Goal: Task Accomplishment & Management: Complete application form

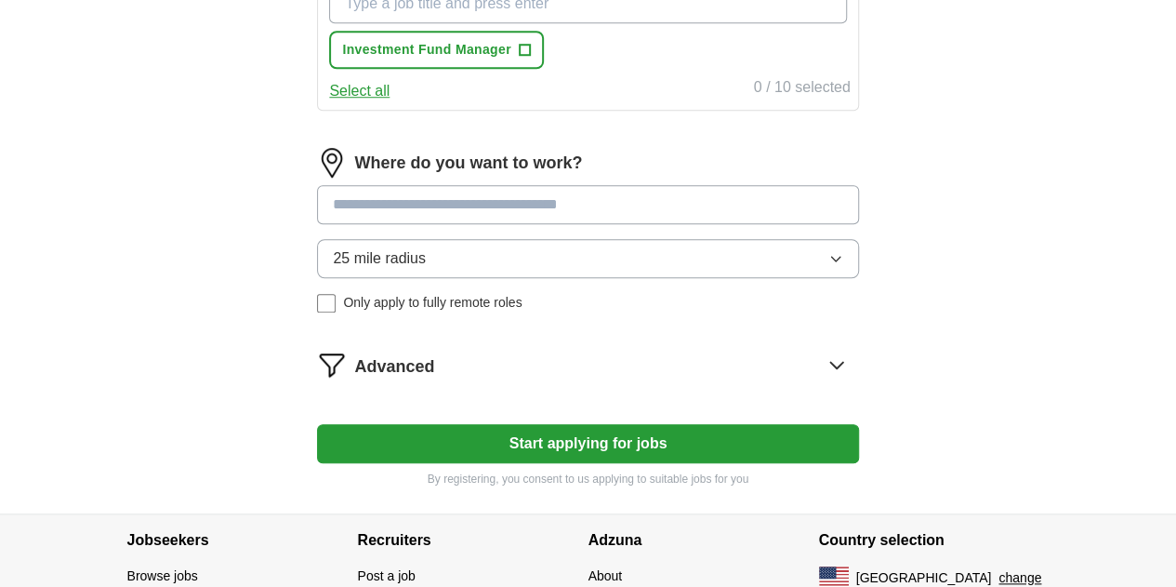
scroll to position [744, 0]
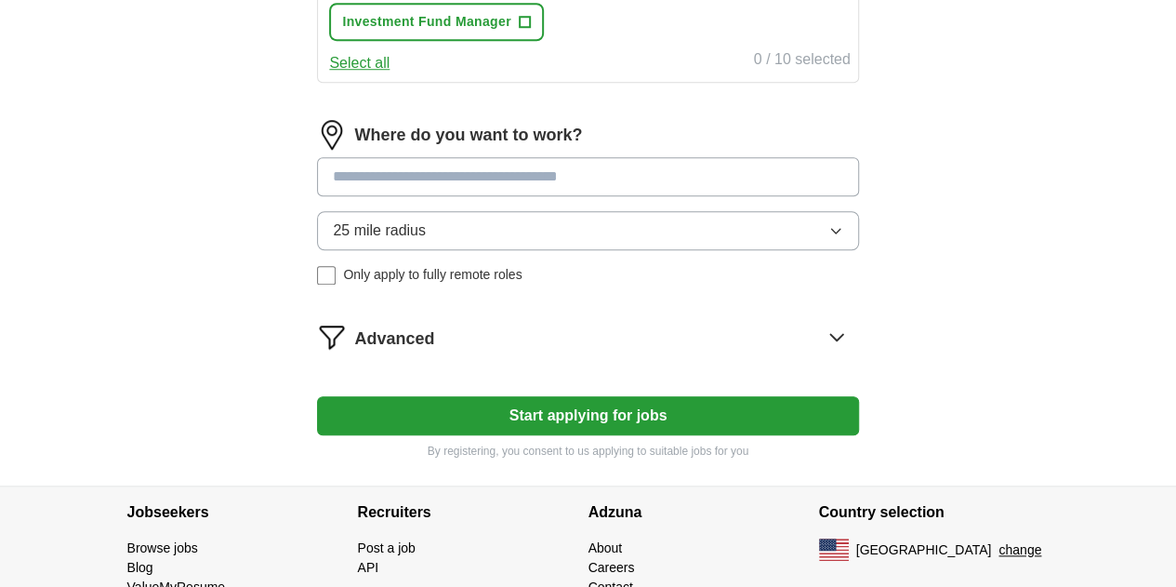
click at [792, 231] on button "25 mile radius" at bounding box center [587, 230] width 541 height 39
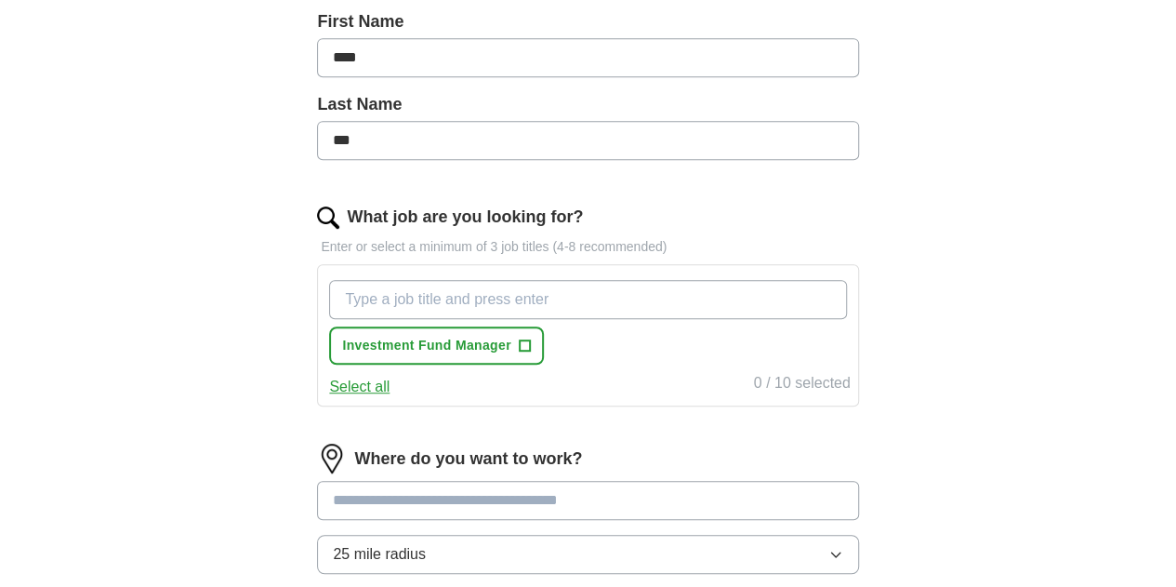
scroll to position [825, 0]
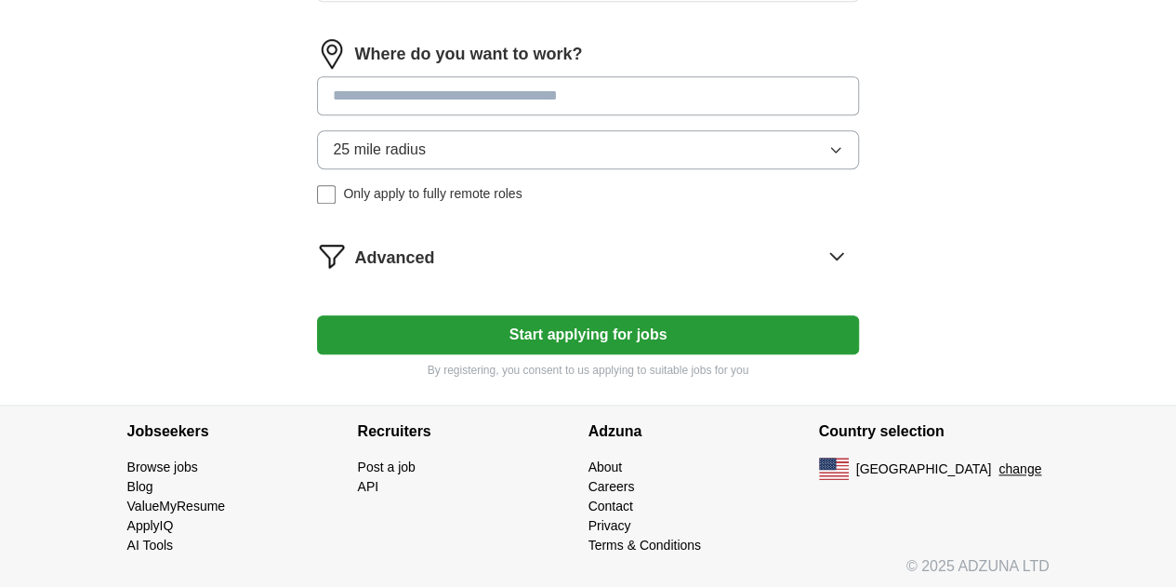
click at [535, 324] on button "Start applying for jobs" at bounding box center [587, 334] width 541 height 39
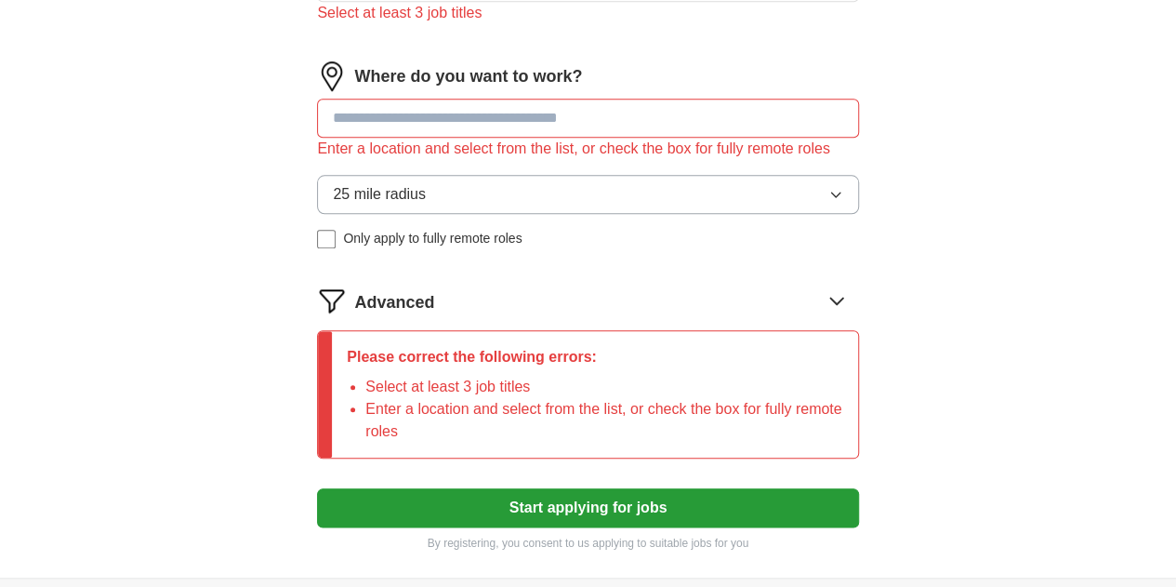
click at [573, 116] on input at bounding box center [587, 118] width 541 height 39
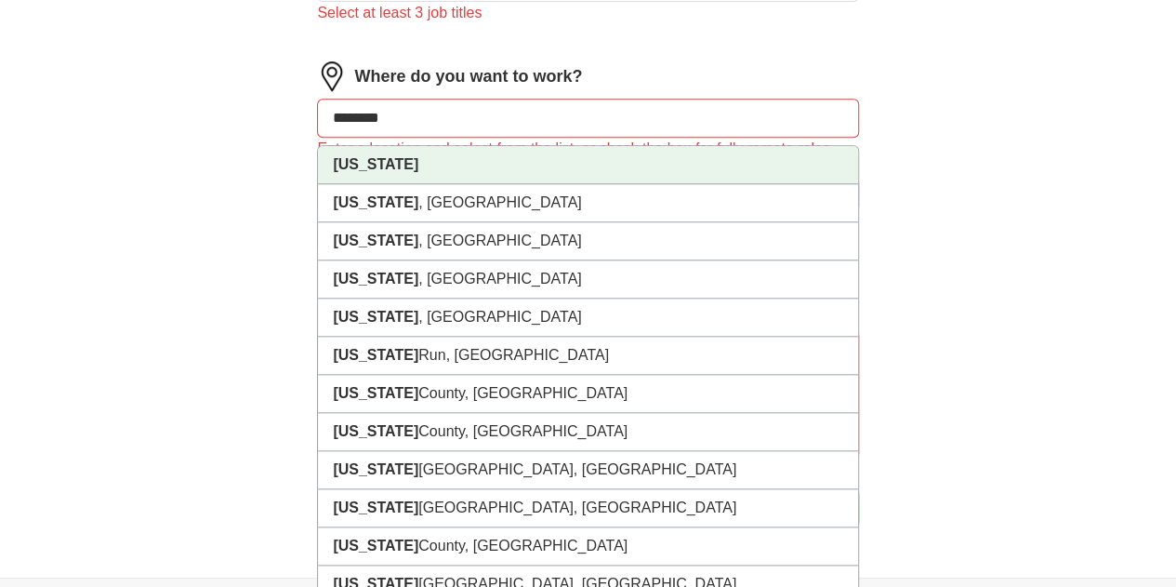
click at [568, 157] on li "[US_STATE]" at bounding box center [587, 165] width 539 height 38
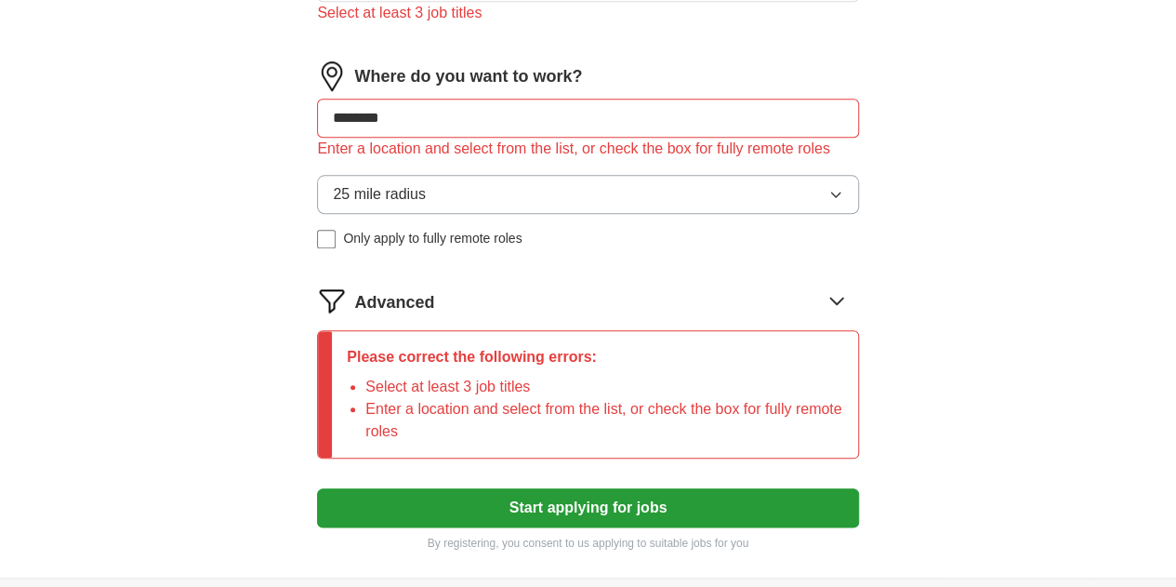
type input "********"
click at [692, 214] on button "25 mile radius" at bounding box center [587, 194] width 541 height 39
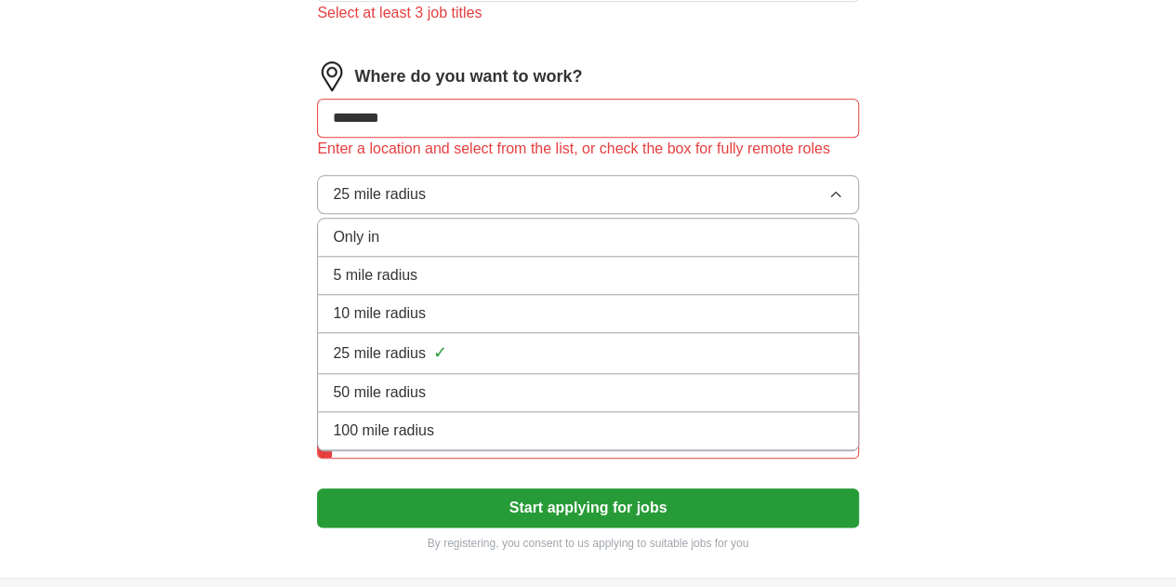
click at [653, 442] on div "100 mile radius" at bounding box center [587, 430] width 509 height 22
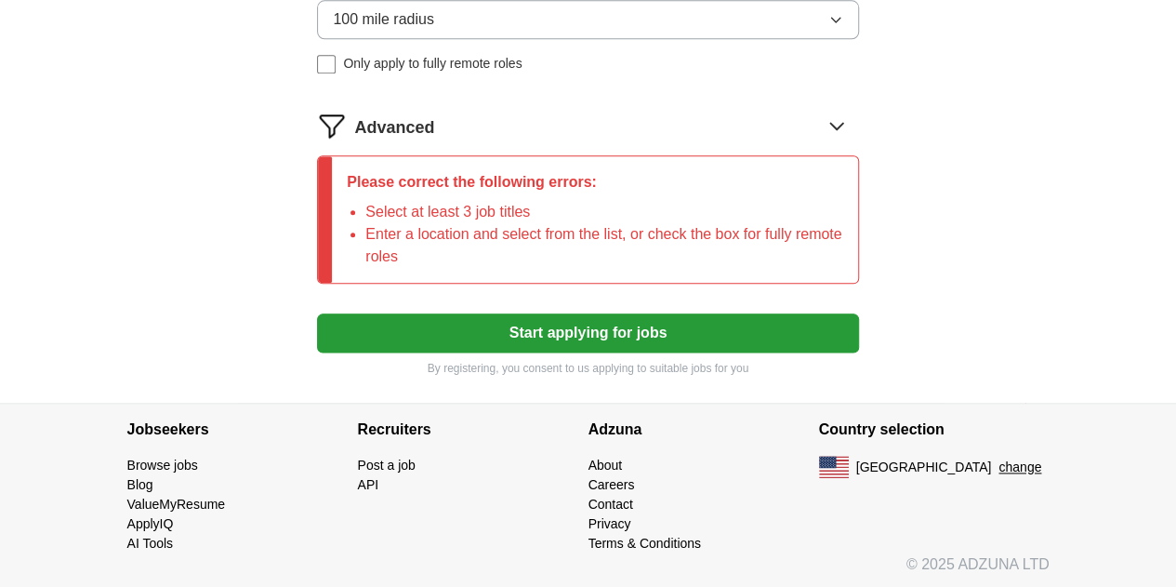
scroll to position [1010, 0]
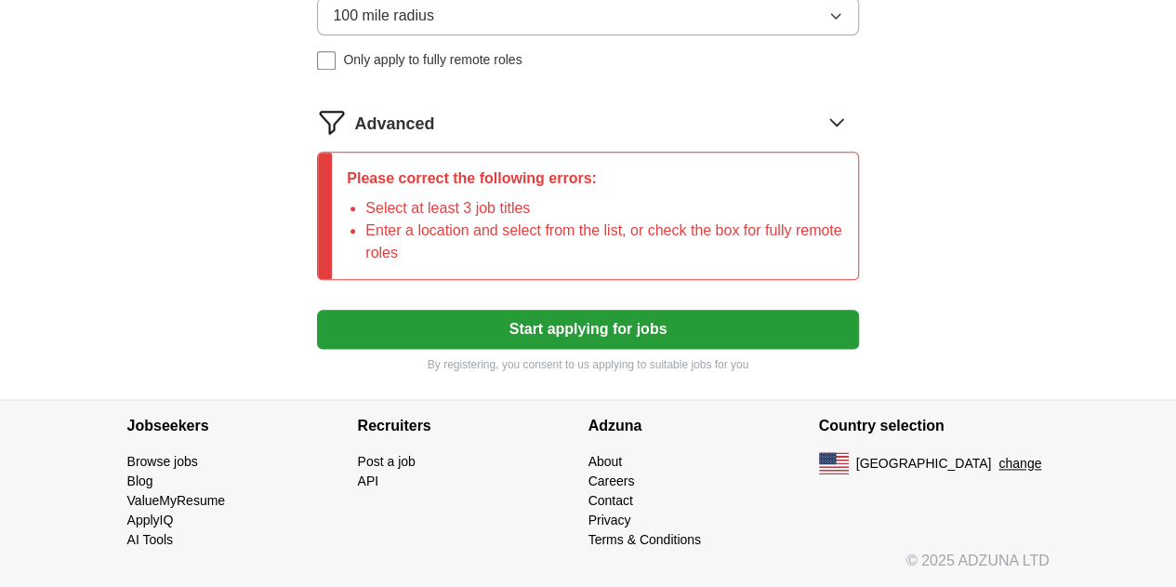
click at [581, 345] on button "Start applying for jobs" at bounding box center [587, 329] width 541 height 39
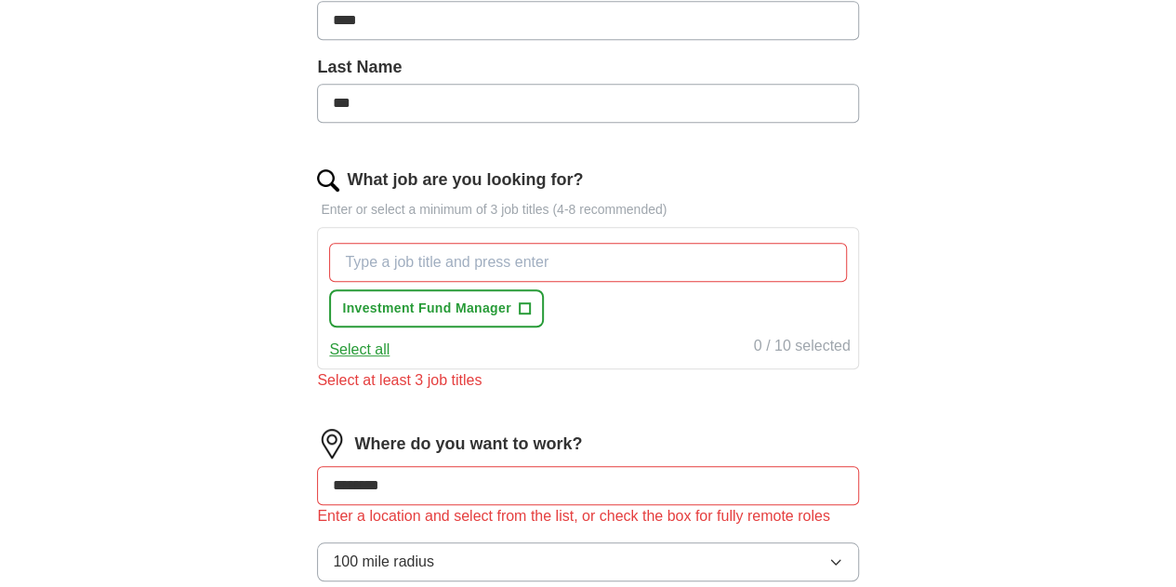
scroll to position [546, 0]
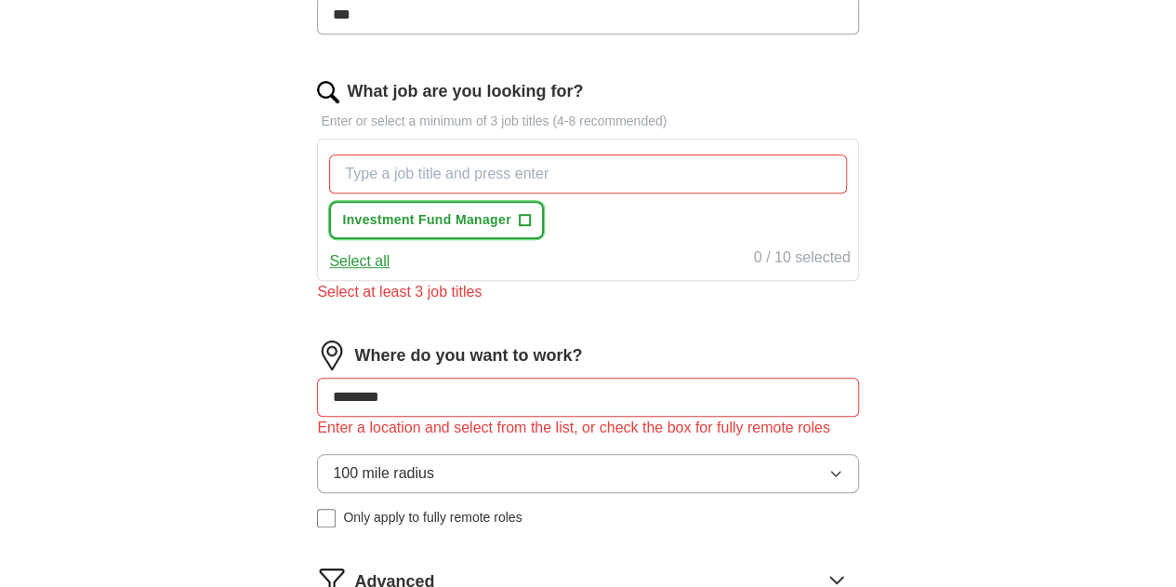
click at [530, 218] on span "+" at bounding box center [524, 220] width 11 height 15
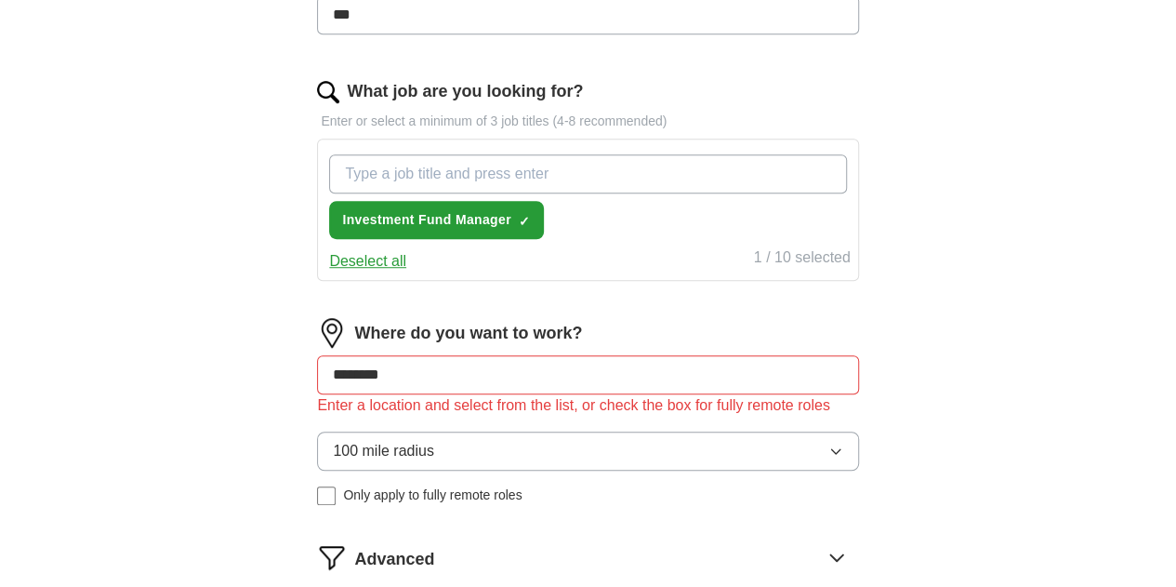
click at [630, 175] on input "What job are you looking for?" at bounding box center [587, 173] width 517 height 39
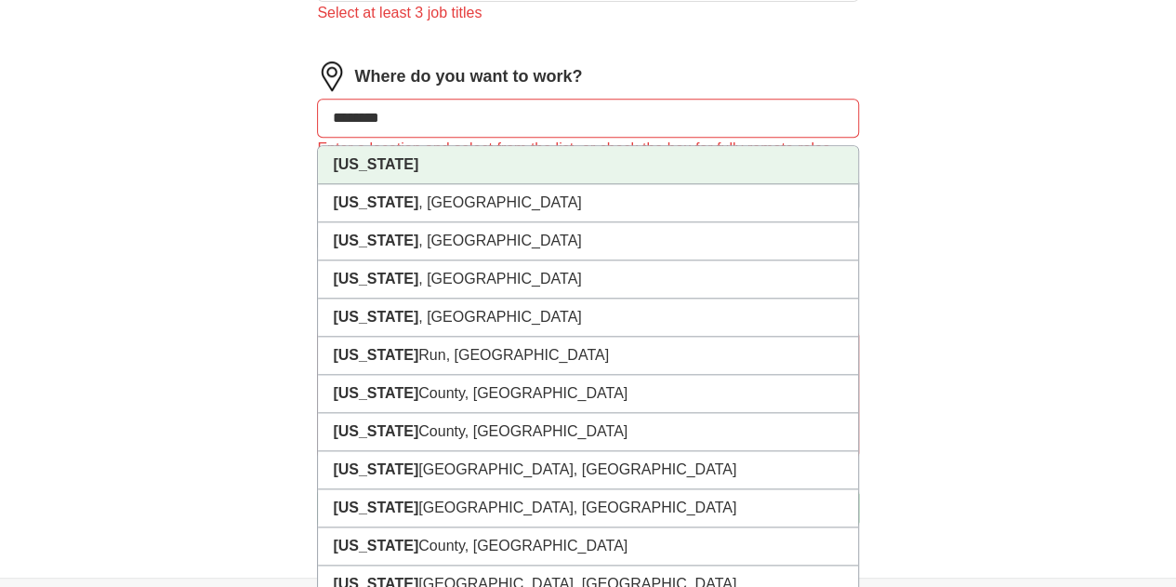
click at [647, 91] on div "Where do you want to work? ******** [US_STATE] [US_STATE] , [GEOGRAPHIC_DATA] […" at bounding box center [587, 162] width 541 height 202
click at [636, 165] on li "[US_STATE]" at bounding box center [587, 165] width 539 height 38
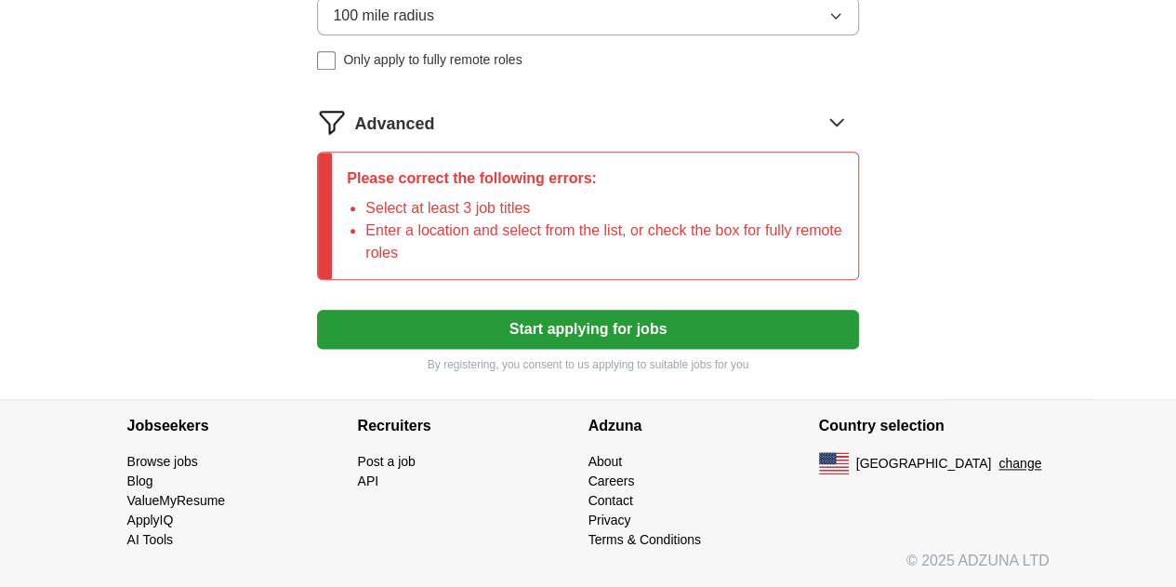
scroll to position [1019, 0]
click at [646, 334] on button "Start applying for jobs" at bounding box center [587, 329] width 541 height 39
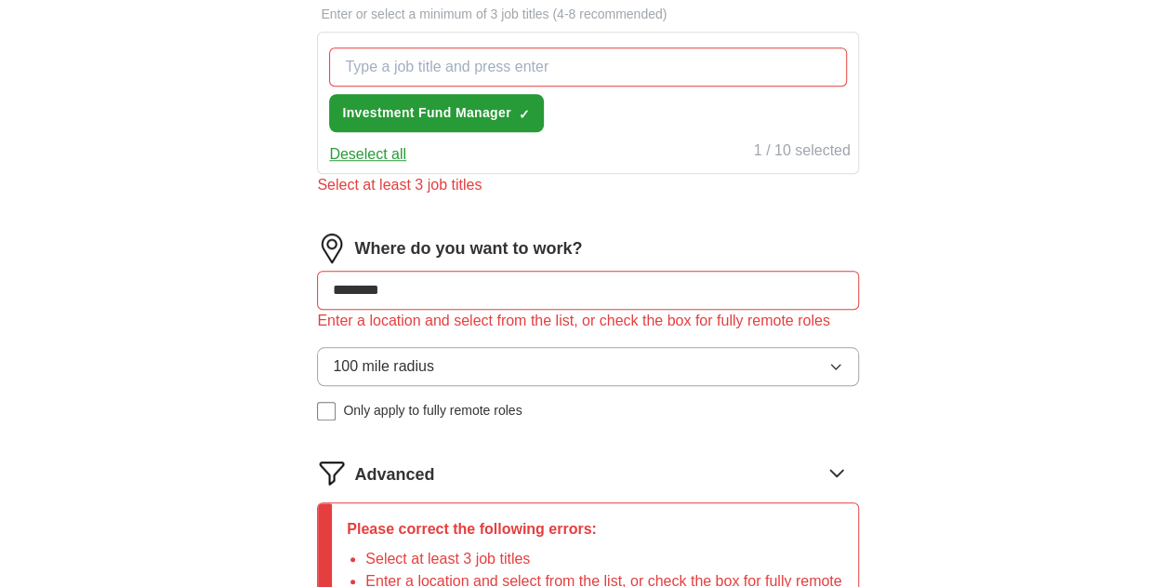
scroll to position [647, 0]
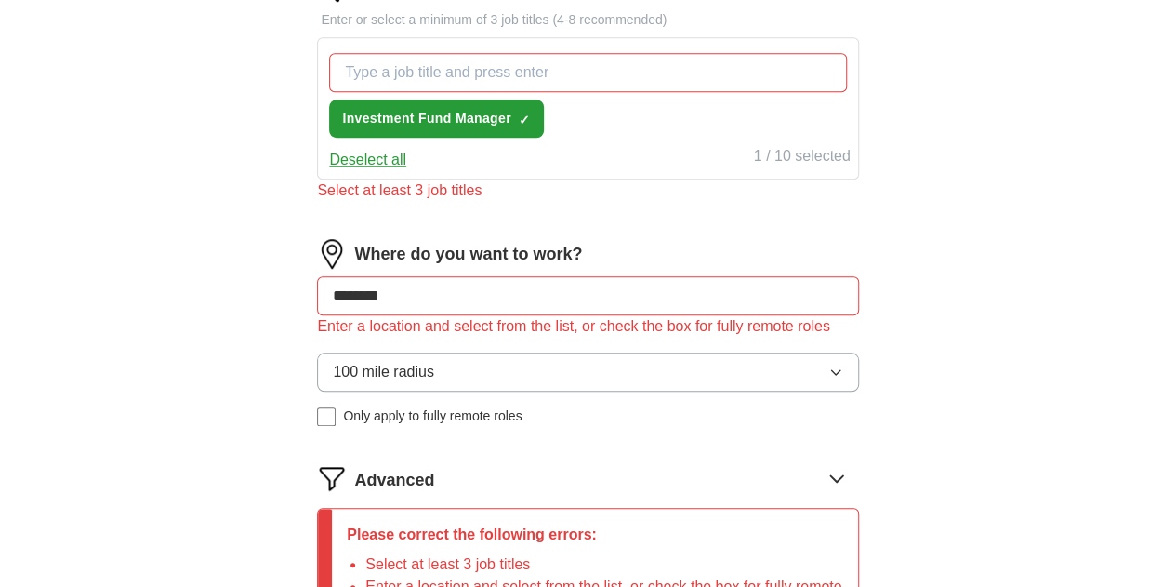
click at [714, 77] on input "What job are you looking for?" at bounding box center [587, 72] width 517 height 39
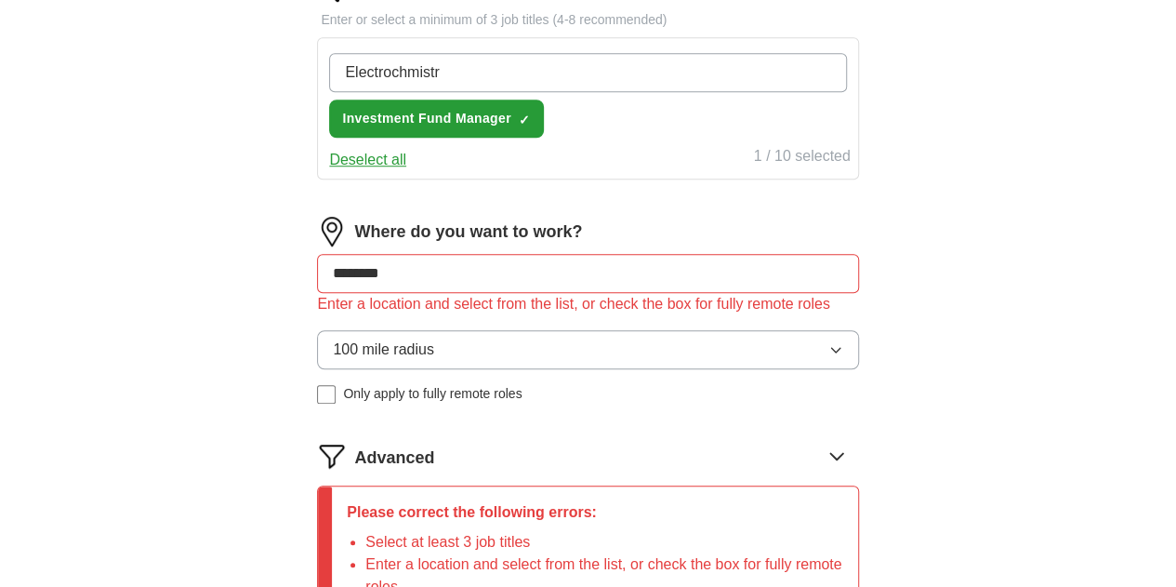
type input "Electrochmistry"
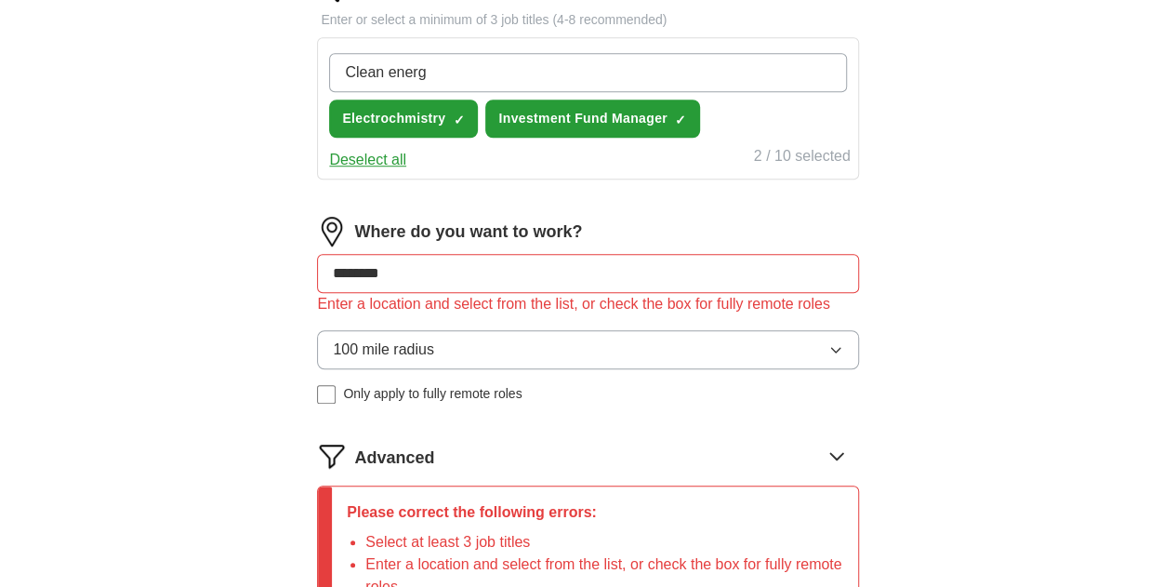
type input "Clean energy"
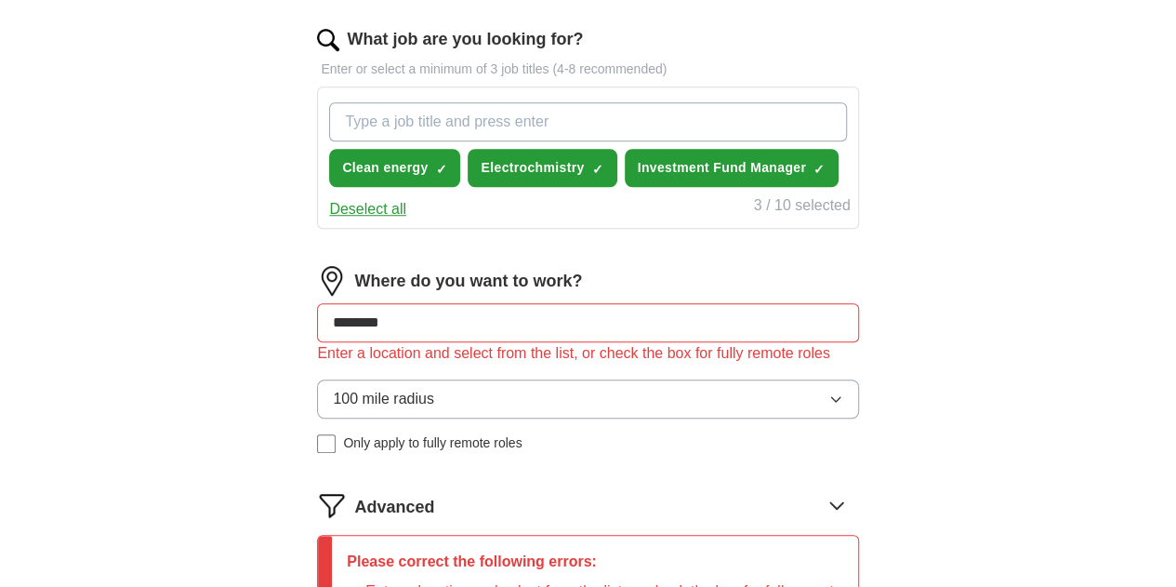
scroll to position [554, 0]
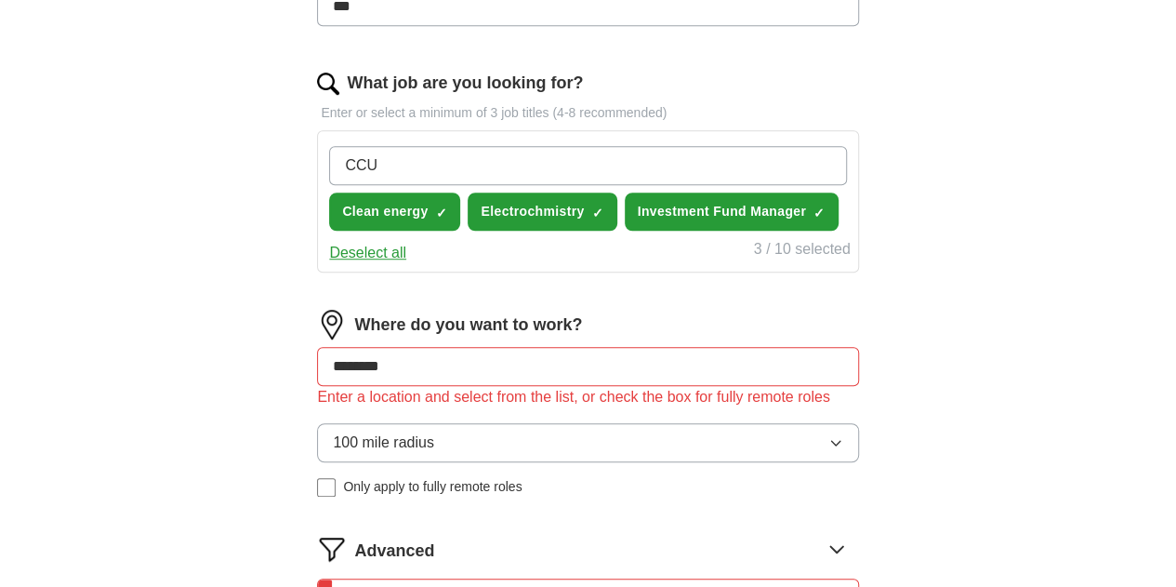
type input "CCUS"
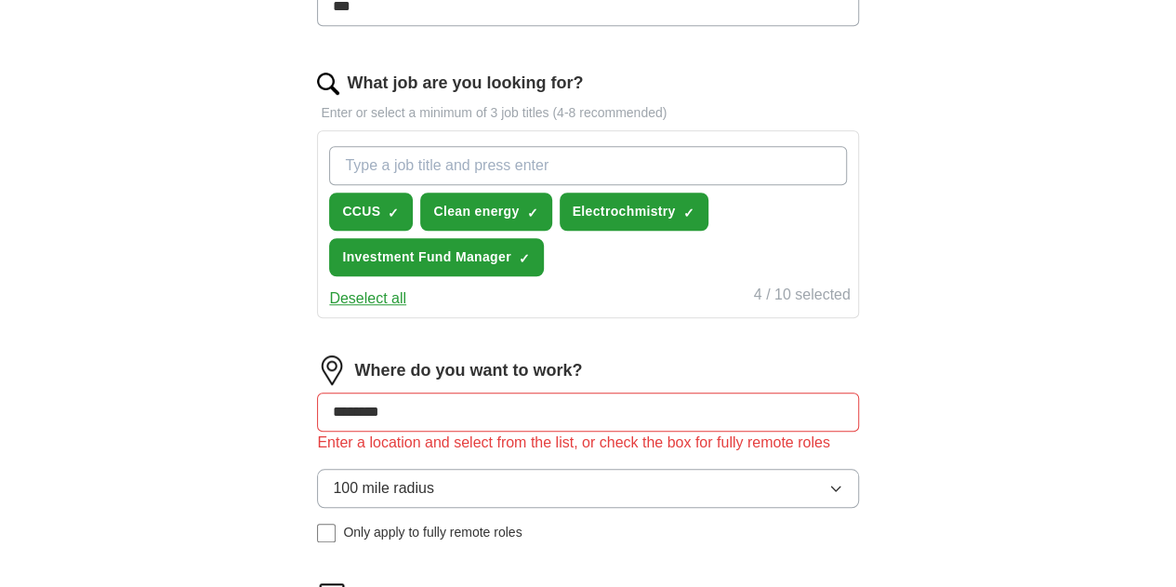
scroll to position [833, 0]
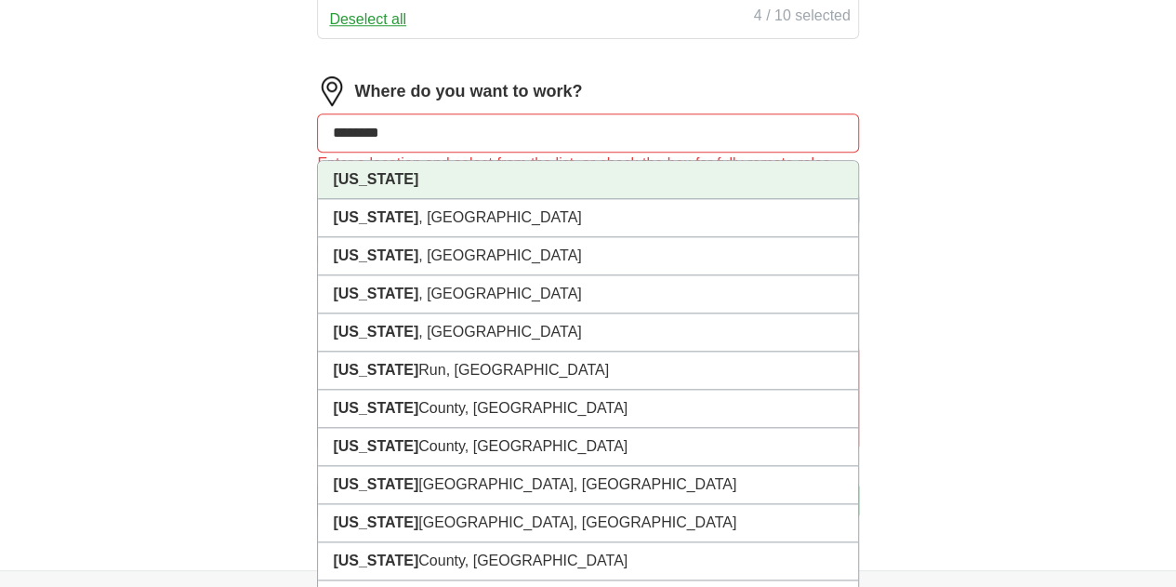
click at [716, 118] on input "********" at bounding box center [587, 132] width 541 height 39
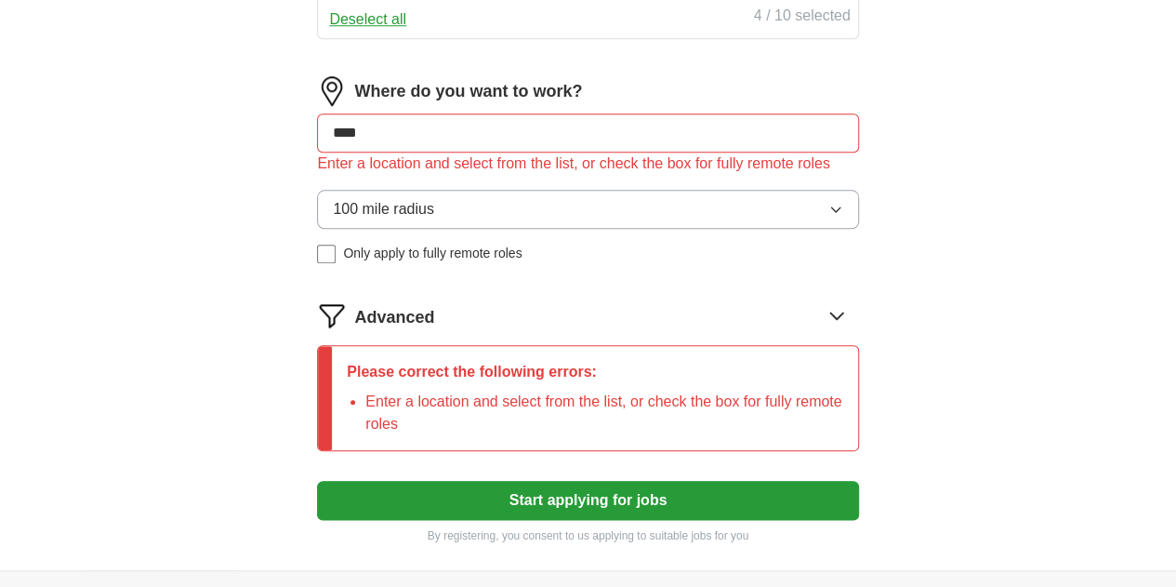
type input "****"
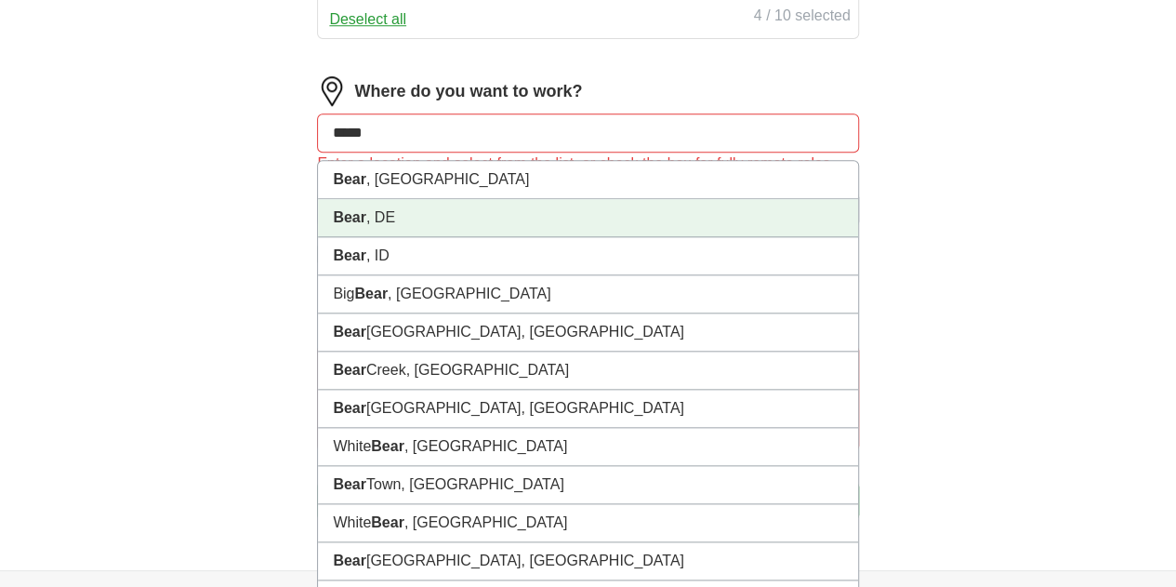
click at [686, 215] on li "Bear , DE" at bounding box center [587, 218] width 539 height 38
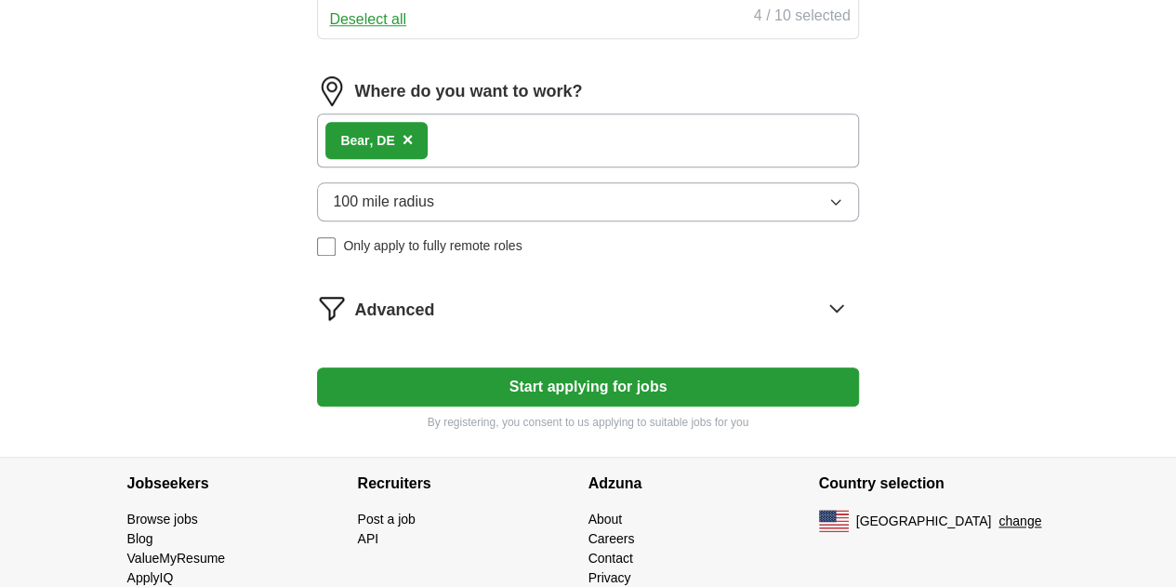
click at [643, 385] on button "Start applying for jobs" at bounding box center [587, 386] width 541 height 39
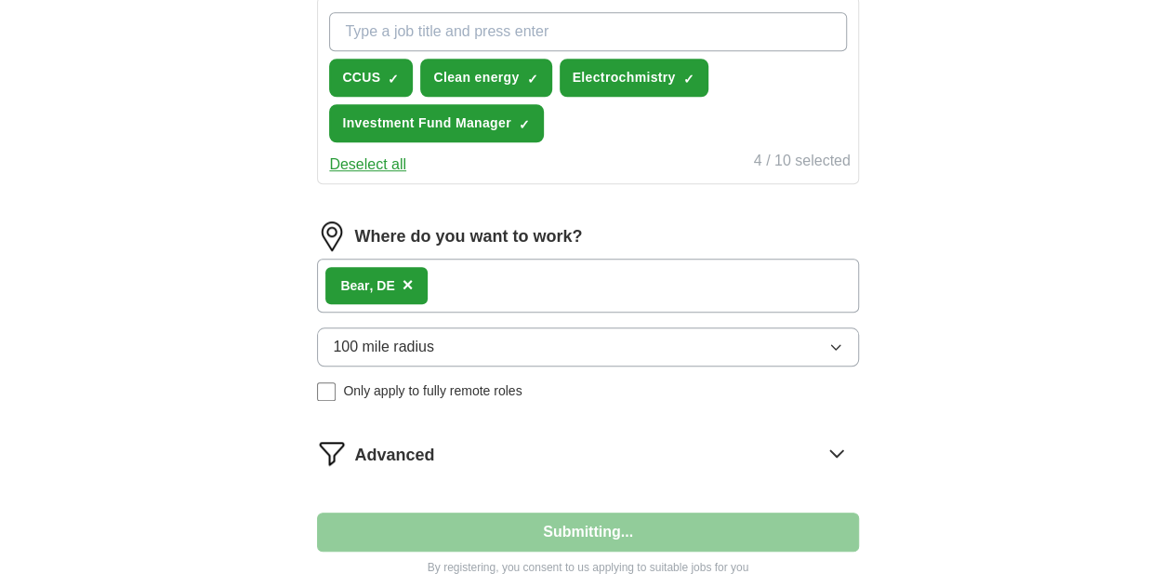
select select "**"
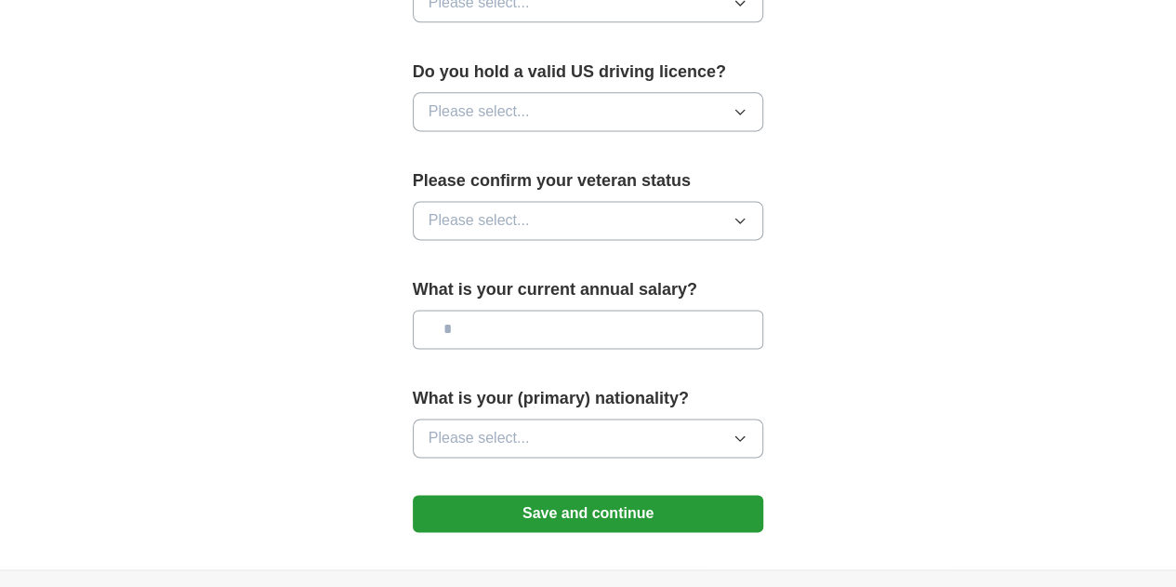
scroll to position [1301, 0]
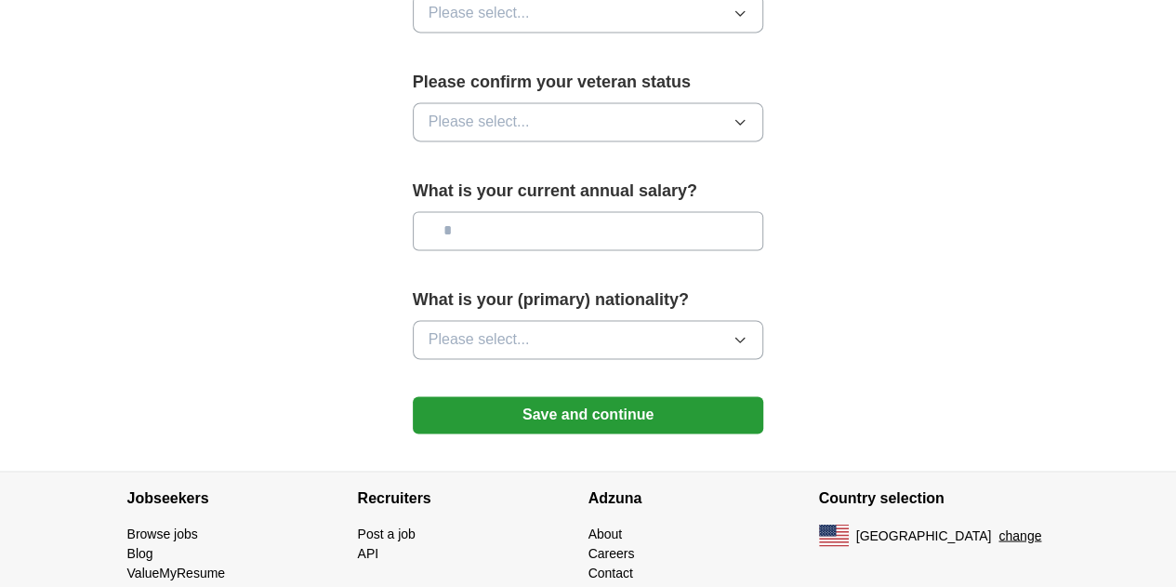
click at [614, 396] on button "Save and continue" at bounding box center [588, 414] width 351 height 37
